Goal: Entertainment & Leisure: Consume media (video, audio)

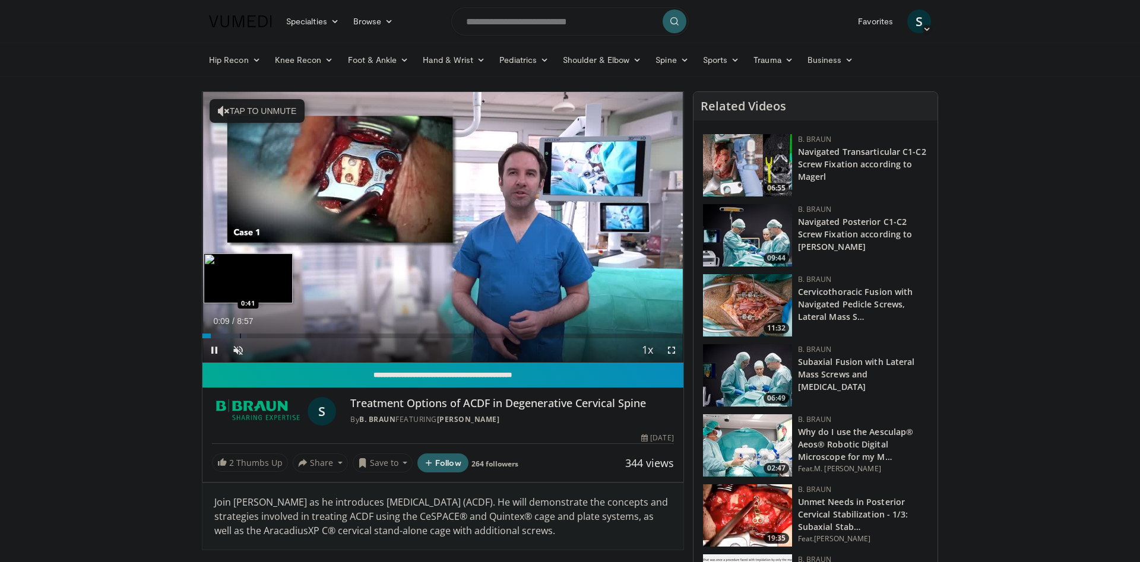
click at [239, 336] on div "Progress Bar" at bounding box center [224, 336] width 45 height 5
click at [269, 335] on div "Progress Bar" at bounding box center [269, 336] width 1 height 5
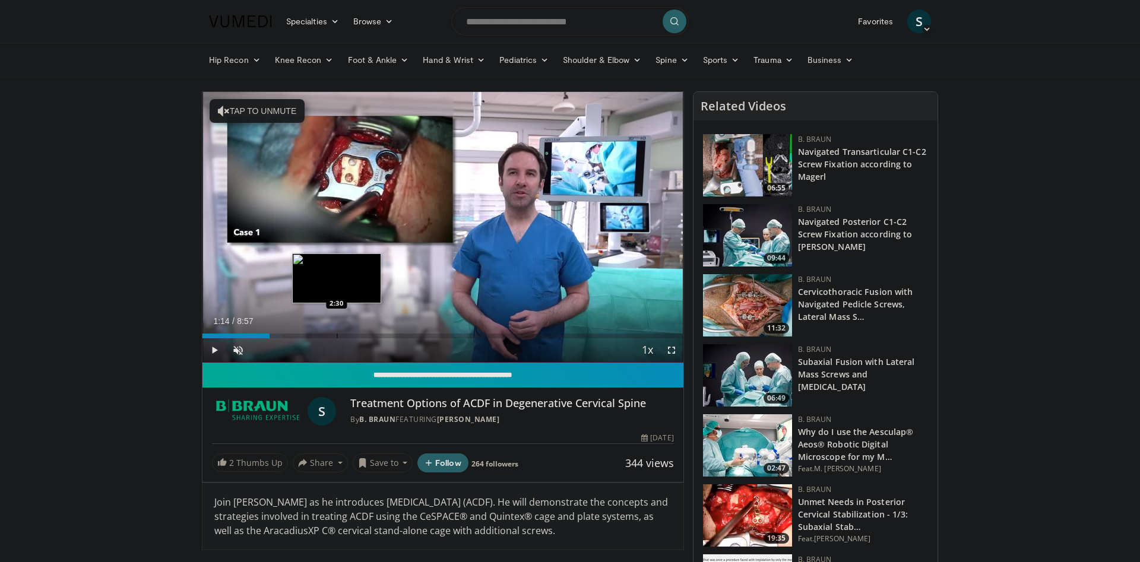
click at [337, 334] on div "Progress Bar" at bounding box center [337, 336] width 1 height 5
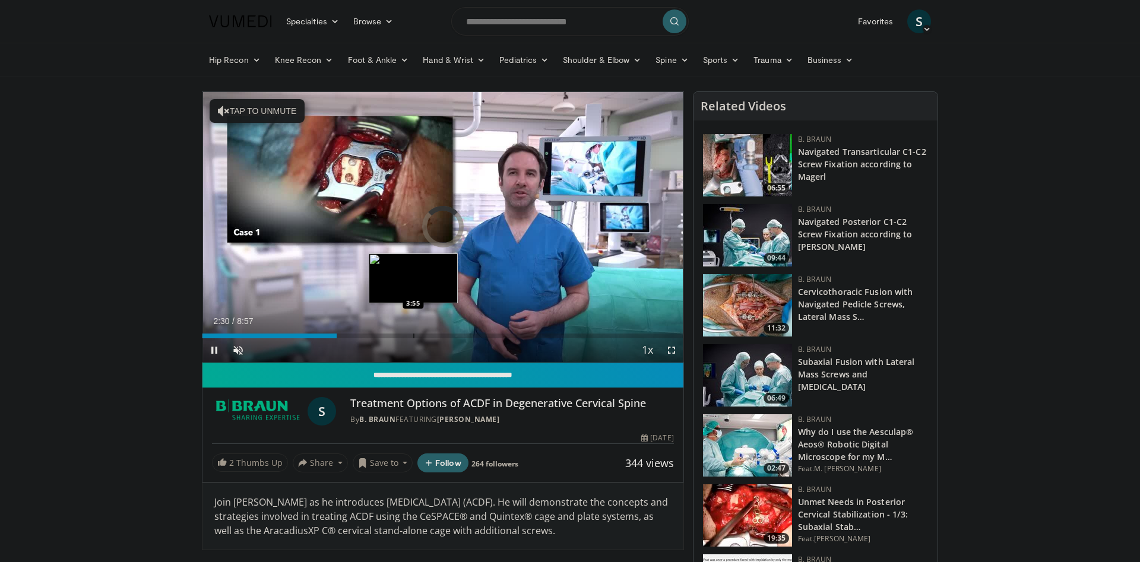
click at [413, 336] on div "Progress Bar" at bounding box center [413, 336] width 1 height 5
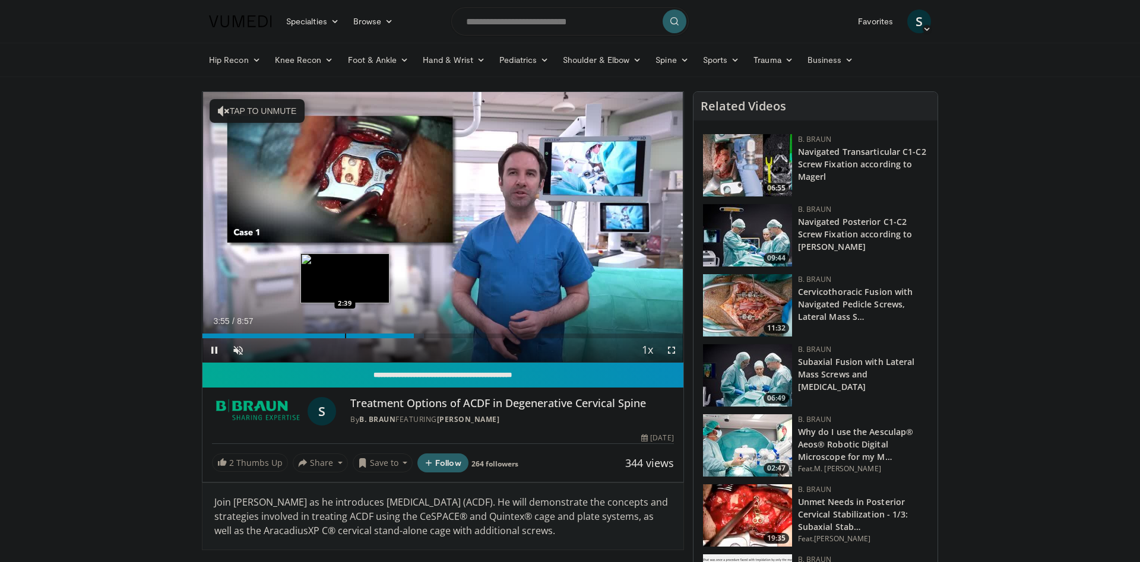
click at [344, 333] on div "Loaded : 46.10% 3:56 2:39" at bounding box center [442, 332] width 481 height 11
click at [316, 333] on div "Loaded : 0.00% 2:38 2:11" at bounding box center [442, 332] width 481 height 11
click at [379, 339] on video-js "**********" at bounding box center [442, 227] width 481 height 271
click at [383, 337] on div "Progress Bar" at bounding box center [382, 336] width 1 height 5
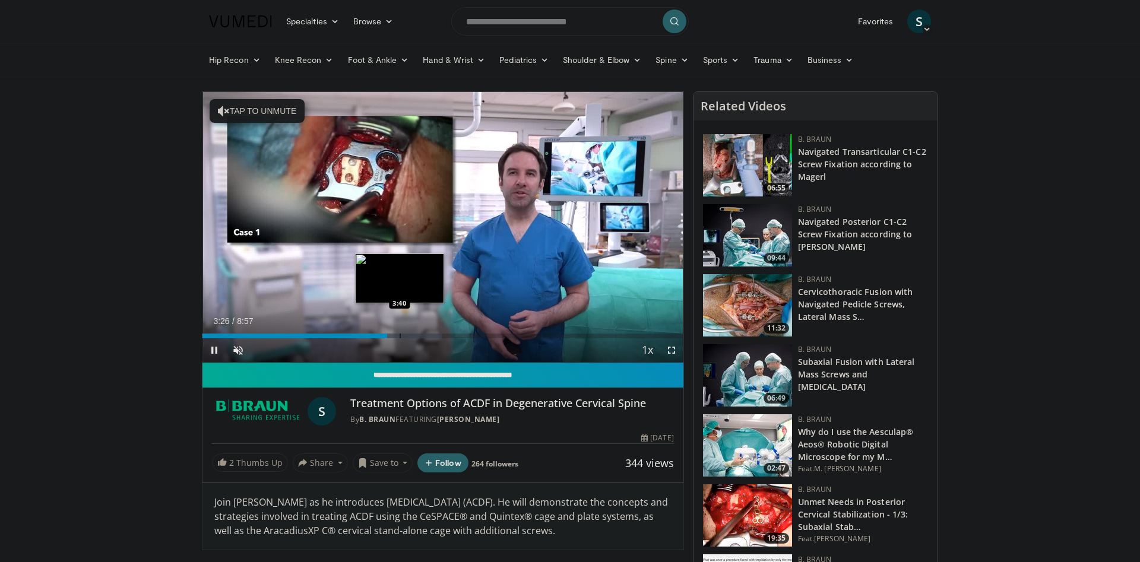
click at [400, 335] on div "Progress Bar" at bounding box center [399, 336] width 1 height 5
click at [423, 335] on div "Progress Bar" at bounding box center [423, 336] width 1 height 5
click at [417, 335] on div "Loaded : 59.01% 4:00 4:01" at bounding box center [442, 336] width 481 height 5
click at [408, 334] on div "Loaded : 59.01% 4:00 3:51" at bounding box center [442, 336] width 481 height 5
click at [401, 333] on div "Loaded : 59.01% 3:50 3:42" at bounding box center [442, 332] width 481 height 11
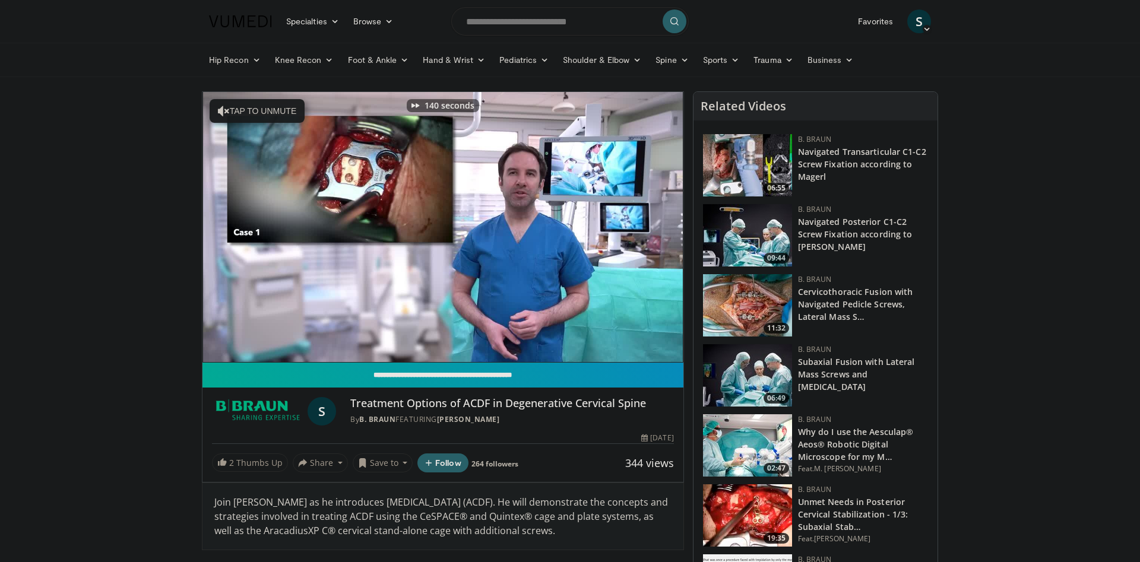
click at [741, 299] on img at bounding box center [747, 305] width 89 height 62
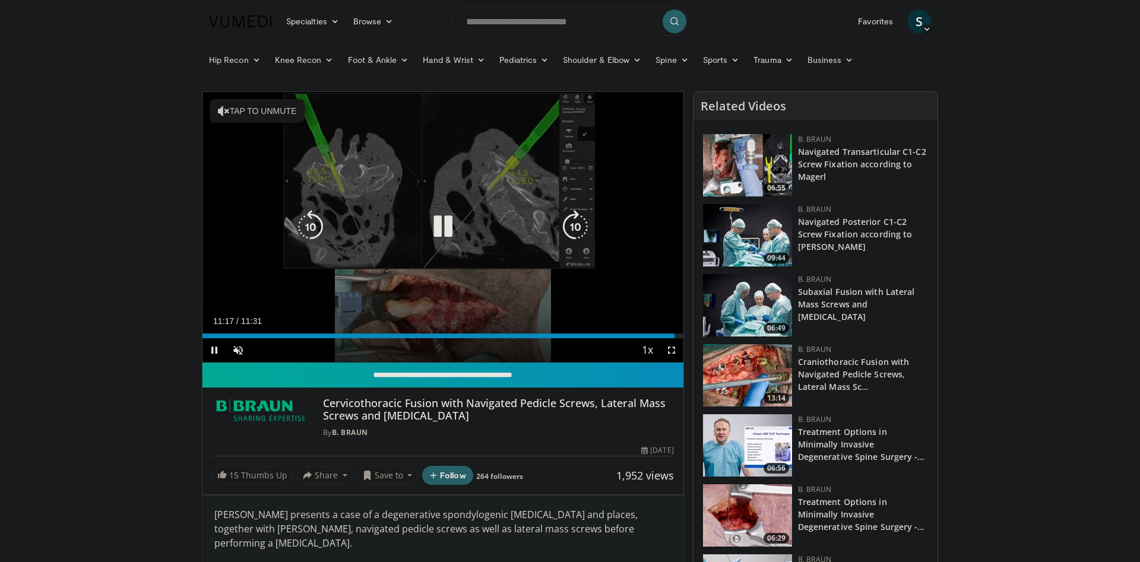
click at [442, 222] on icon "Video Player" at bounding box center [442, 226] width 33 height 33
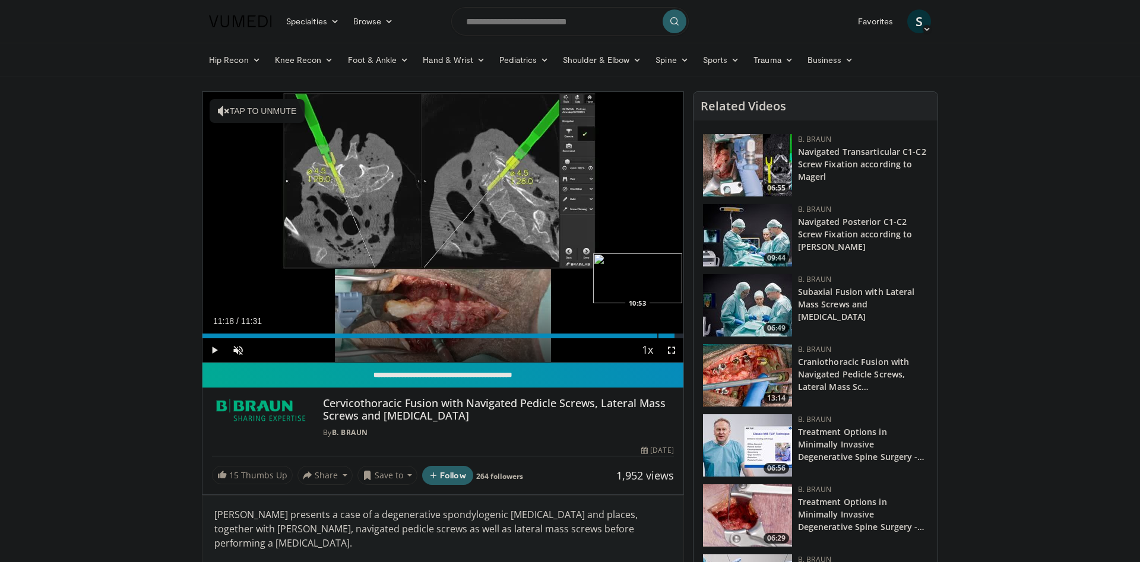
click at [657, 336] on div "Progress Bar" at bounding box center [657, 336] width 1 height 5
click at [668, 331] on div "Loaded : 100.00% 10:53 11:08" at bounding box center [442, 332] width 481 height 11
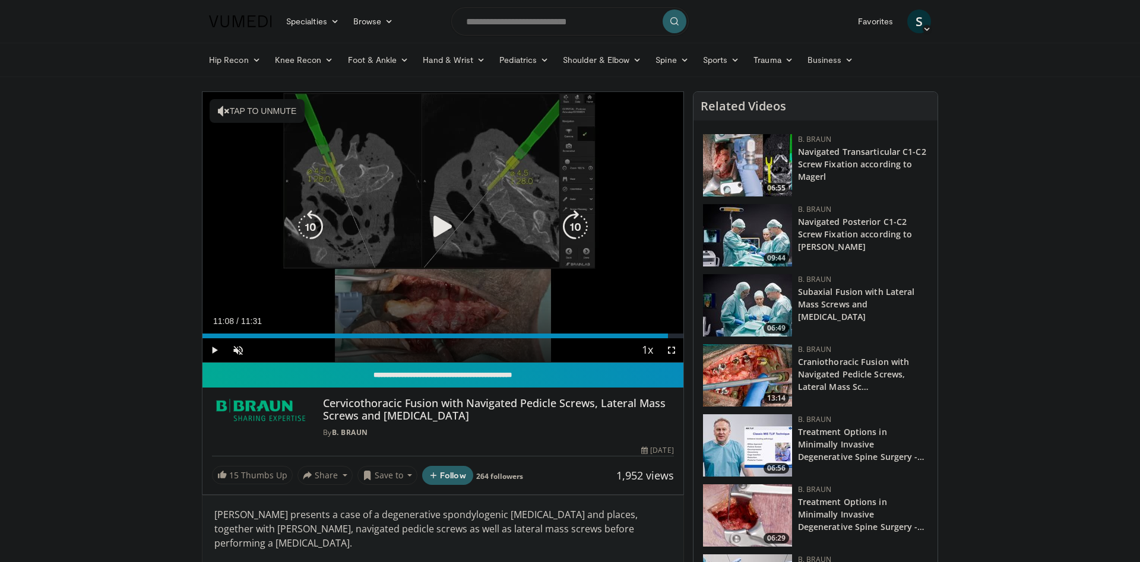
drag, startPoint x: 424, startPoint y: 442, endPoint x: 293, endPoint y: 139, distance: 329.3
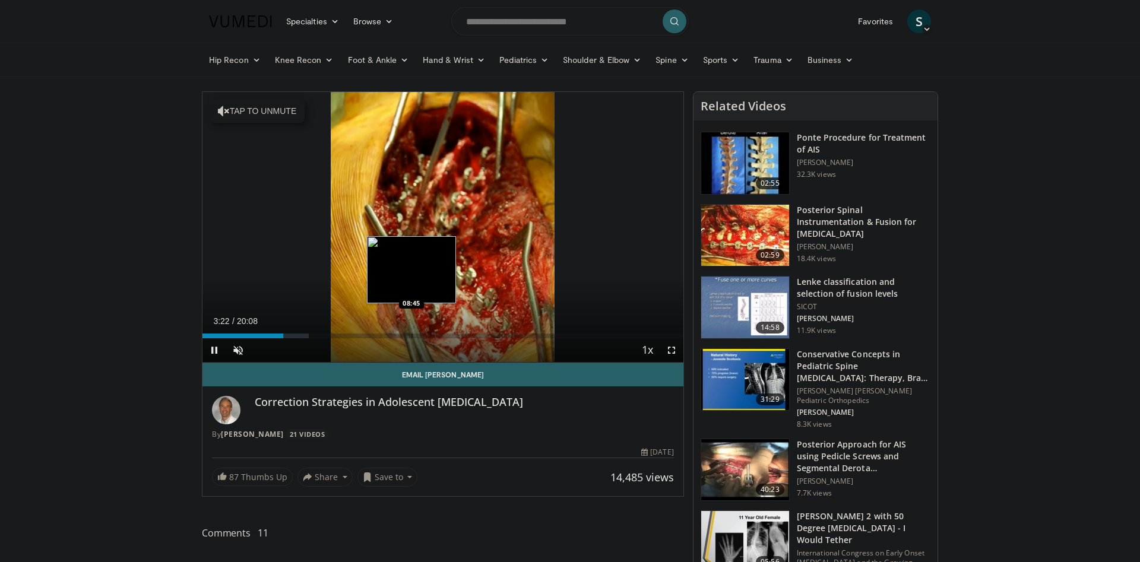
click at [412, 333] on div "Loaded : 22.15% 03:22 08:45" at bounding box center [442, 332] width 481 height 11
click at [428, 332] on div "Loaded : 49.63% 08:57 09:27" at bounding box center [442, 332] width 481 height 11
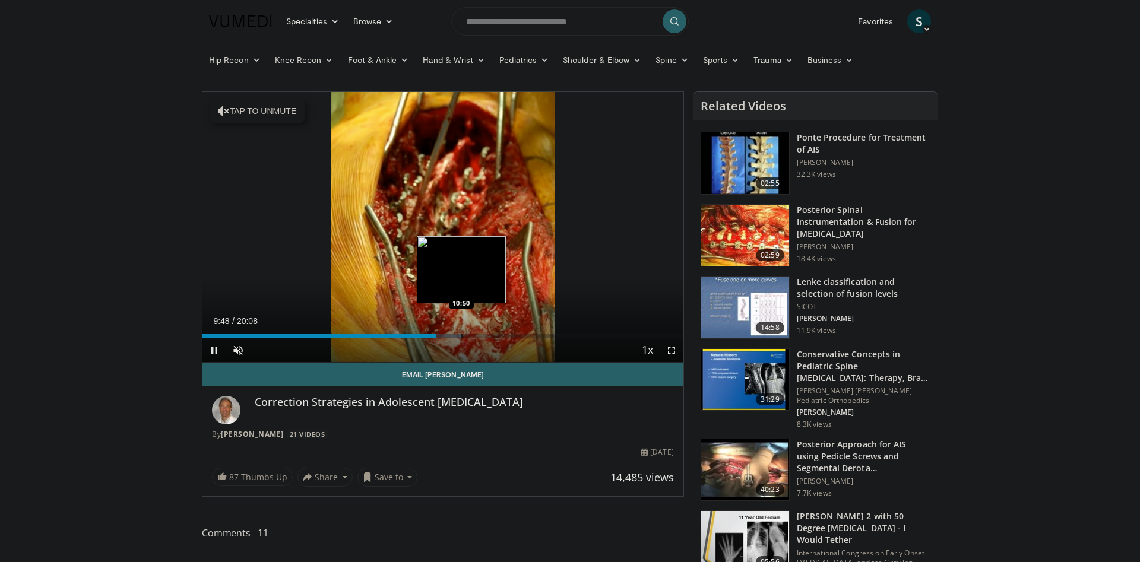
click at [461, 336] on div "Progress Bar" at bounding box center [461, 336] width 1 height 5
click at [472, 334] on div "Progress Bar" at bounding box center [475, 336] width 28 height 5
click at [215, 348] on span "Video Player" at bounding box center [214, 350] width 24 height 24
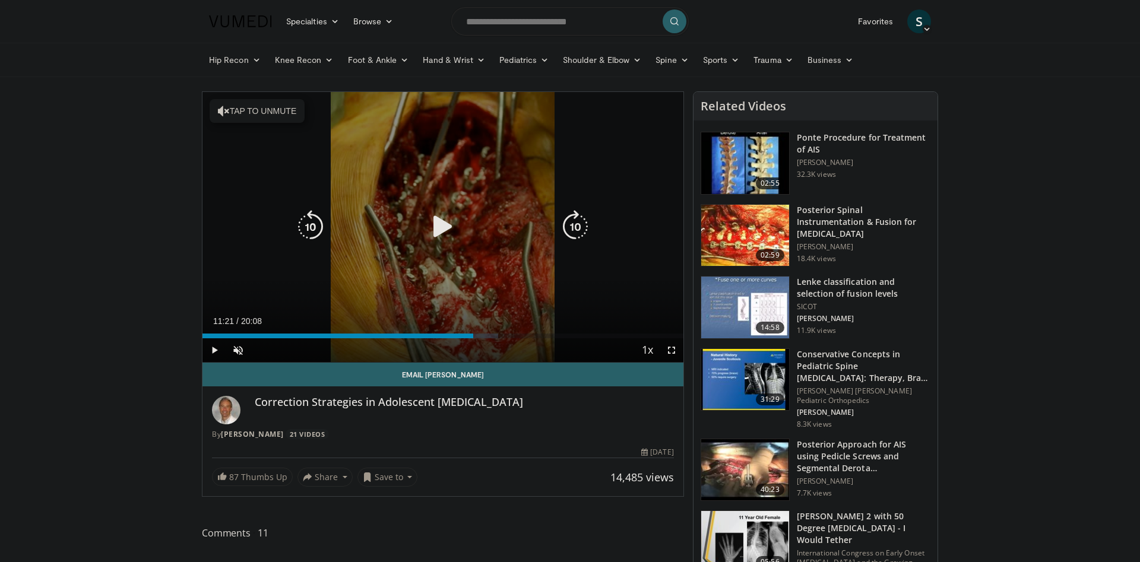
click at [444, 236] on icon "Video Player" at bounding box center [442, 226] width 33 height 33
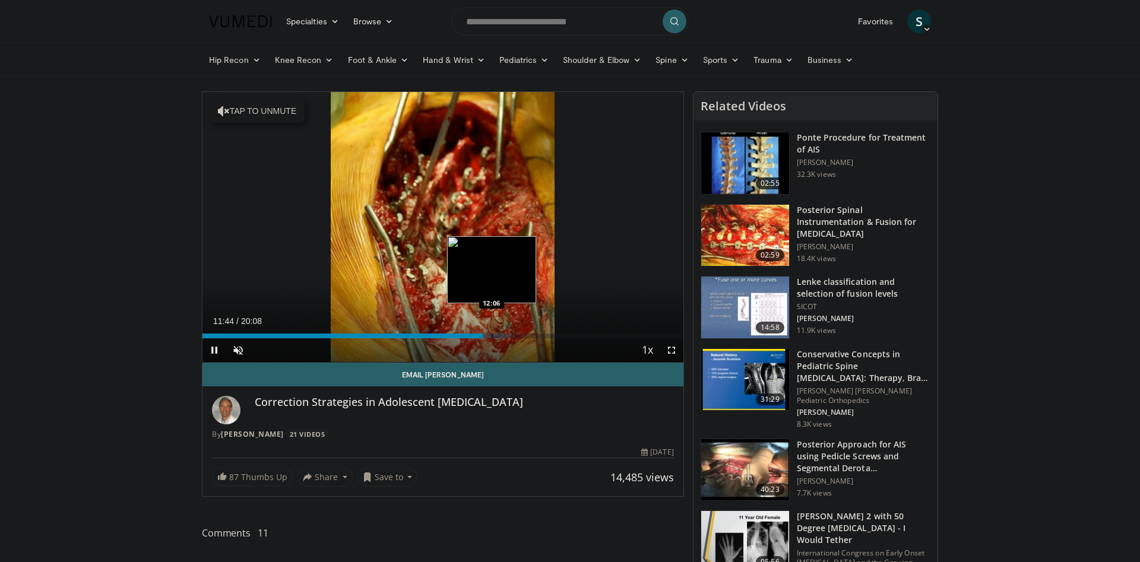
click at [491, 335] on div "Progress Bar" at bounding box center [491, 336] width 1 height 5
click at [509, 334] on div "Progress Bar" at bounding box center [509, 336] width 1 height 5
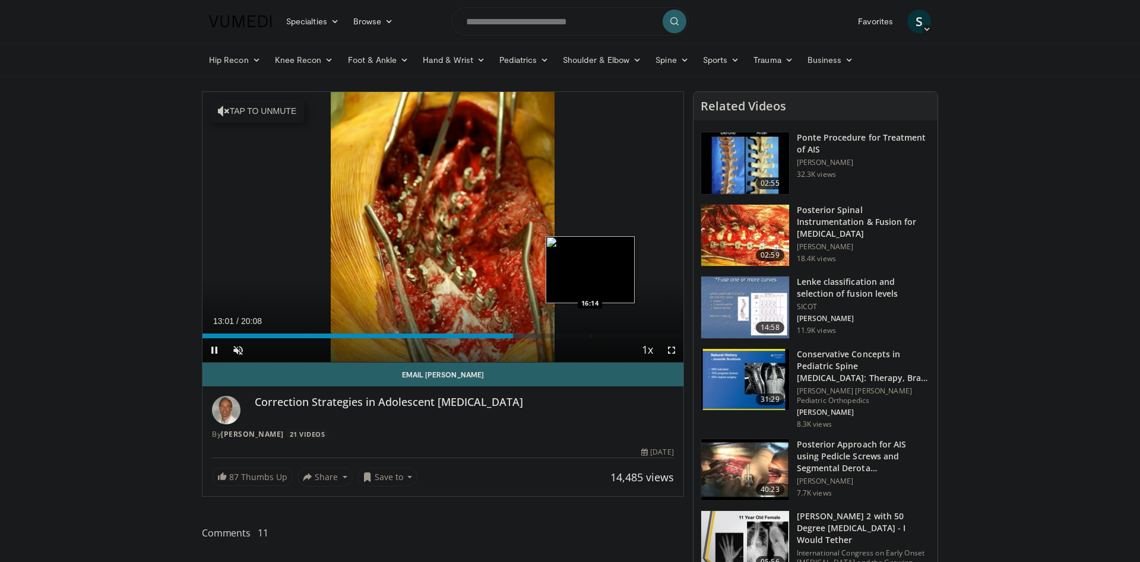
click at [590, 331] on div "Loaded : 69.74% 13:01 16:14" at bounding box center [442, 332] width 481 height 11
